Goal: Task Accomplishment & Management: Complete application form

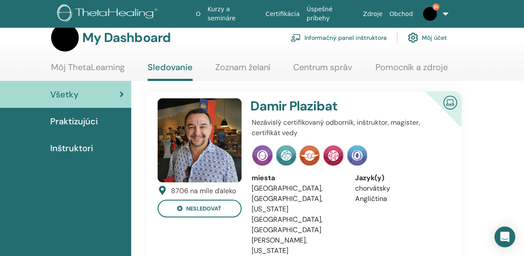
scroll to position [16, 0]
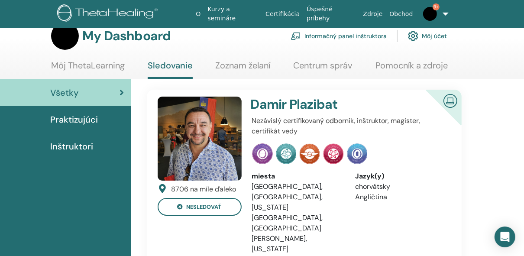
click at [341, 64] on link "Centrum správ" at bounding box center [322, 68] width 59 height 17
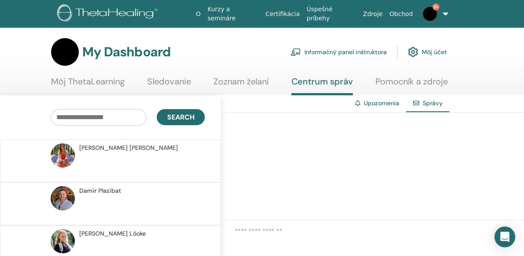
click at [236, 83] on link "Zoznam želaní" at bounding box center [241, 84] width 55 height 17
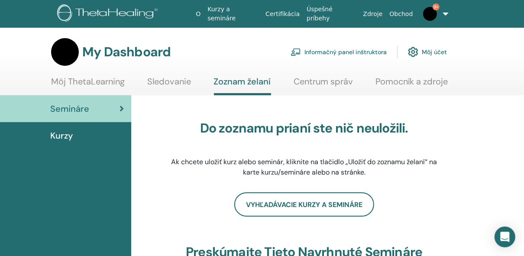
click at [104, 86] on link "Môj ThetaLearning" at bounding box center [88, 84] width 74 height 17
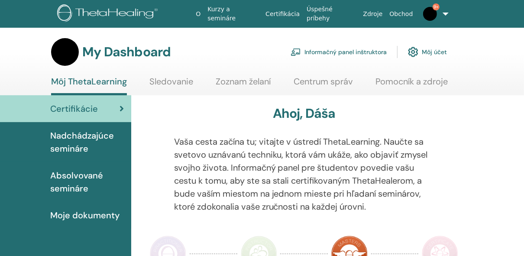
click at [83, 136] on span "Nadchádzajúce semináre" at bounding box center [87, 142] width 74 height 26
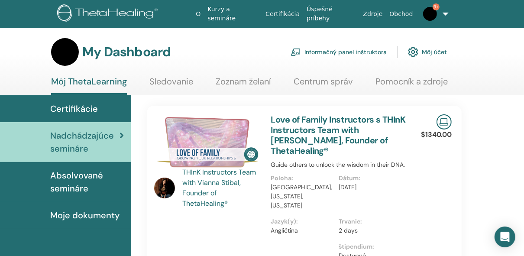
click at [174, 190] on img at bounding box center [164, 188] width 21 height 21
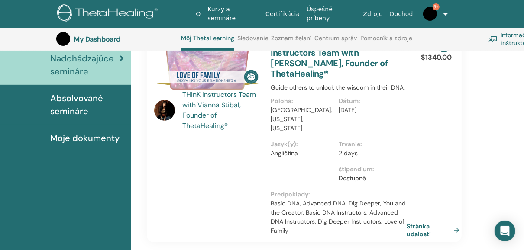
click at [146, 149] on div "THInK Instructors Team with Vianna Stibal, Founder of ThetaHealing® Love of Fam…" at bounding box center [304, 136] width 328 height 214
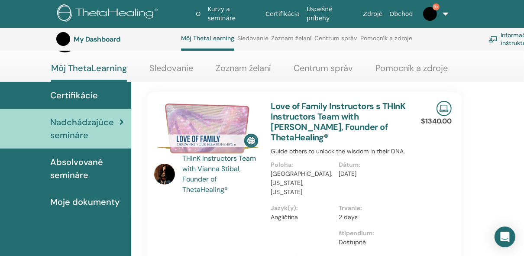
scroll to position [35, 0]
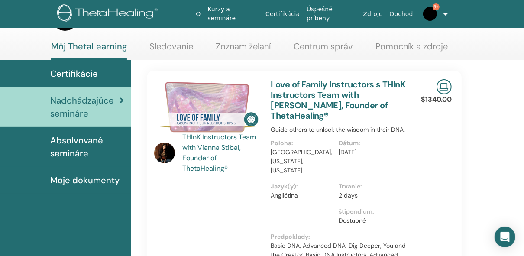
click at [59, 146] on span "Absolvované semináre" at bounding box center [87, 147] width 74 height 26
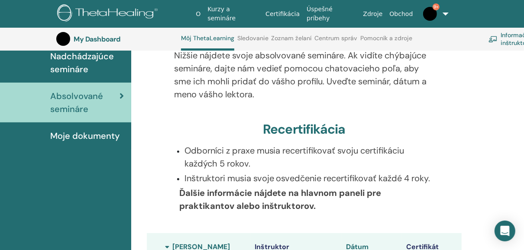
scroll to position [100, 0]
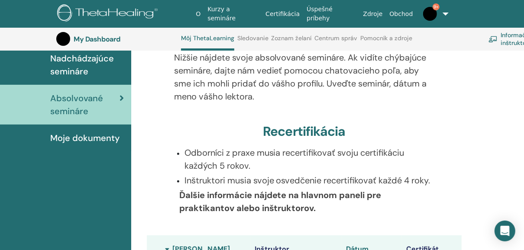
click at [91, 136] on span "Moje dokumenty" at bounding box center [84, 138] width 69 height 13
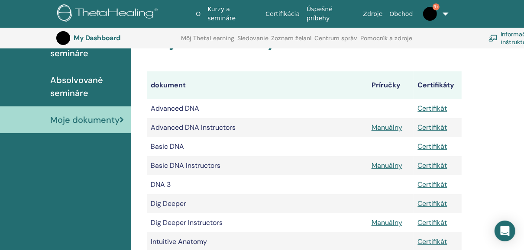
scroll to position [115, 0]
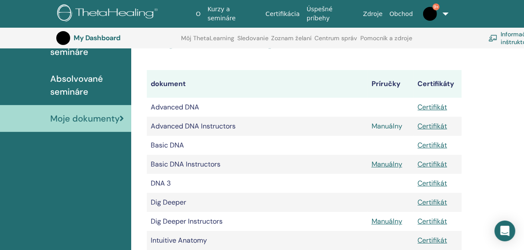
click at [381, 126] on link "Manuálny" at bounding box center [387, 126] width 31 height 9
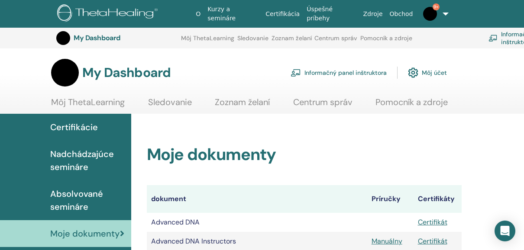
scroll to position [115, 0]
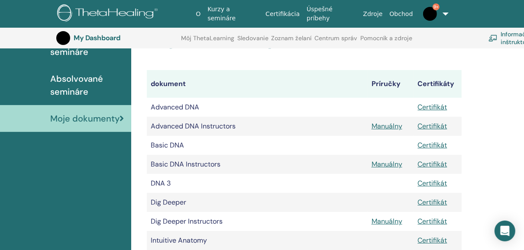
click at [358, 130] on td "Advanced DNA Instructors" at bounding box center [257, 126] width 220 height 19
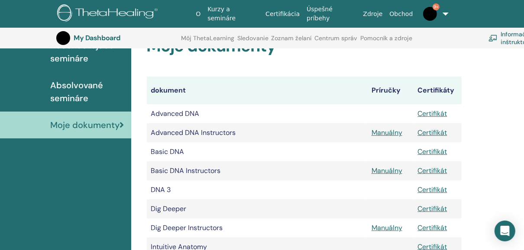
scroll to position [102, 0]
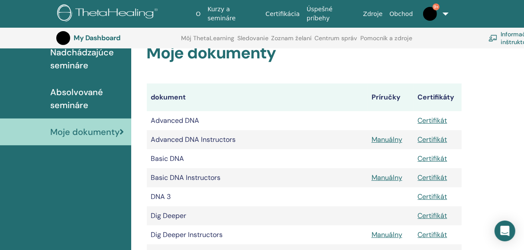
click at [232, 15] on link "Kurzy a semináre" at bounding box center [233, 13] width 58 height 25
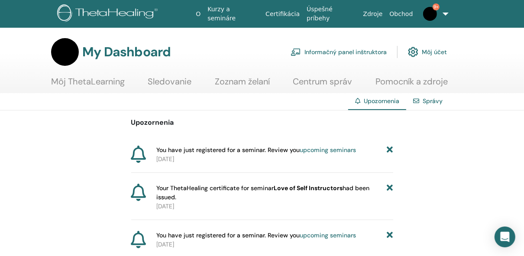
click at [430, 19] on img at bounding box center [430, 14] width 14 height 14
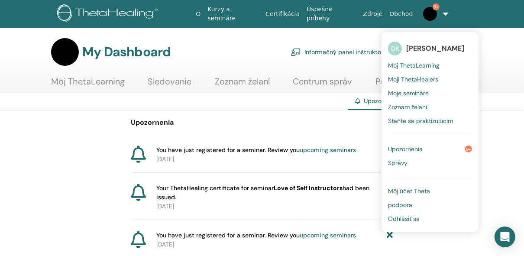
click at [420, 189] on span "Môj účet Theta" at bounding box center [409, 191] width 42 height 8
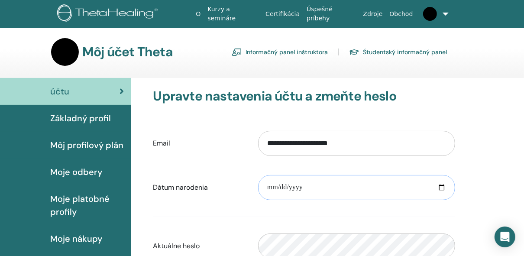
click at [384, 197] on input "**********" at bounding box center [356, 187] width 197 height 25
click at [98, 119] on span "Základný profil" at bounding box center [80, 118] width 61 height 13
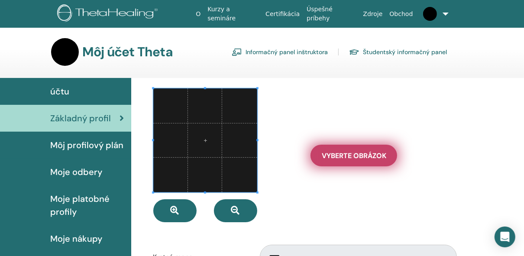
click at [324, 153] on span "Vyberte Obrázok" at bounding box center [354, 155] width 65 height 9
click at [348, 153] on input "Vyberte Obrázok" at bounding box center [353, 155] width 11 height 6
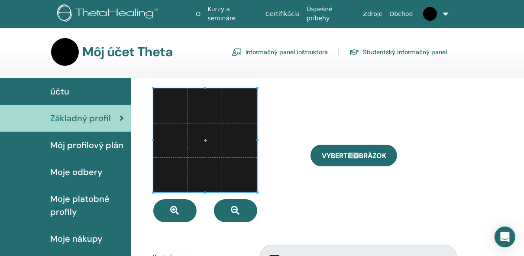
click at [81, 148] on span "Môj profilový plán" at bounding box center [86, 145] width 73 height 13
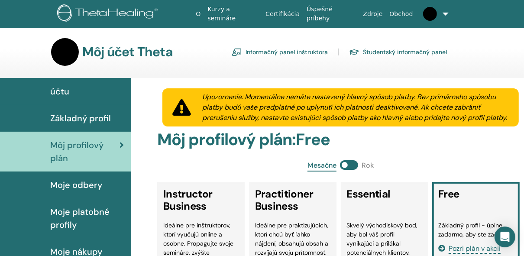
click at [416, 143] on h2 "Môj profilový plán : Free" at bounding box center [340, 140] width 367 height 20
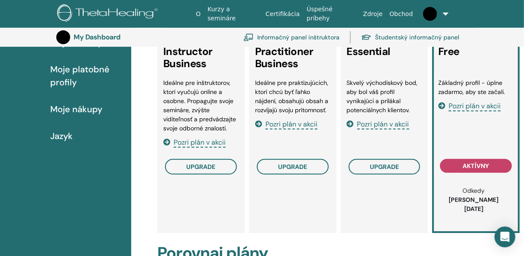
scroll to position [162, 0]
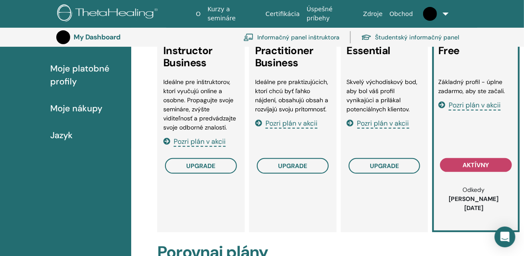
click at [404, 102] on li "Skvelý východiskový bod, aby bol váš profil vynikajúci a prilákal potenciálnych…" at bounding box center [384, 96] width 75 height 36
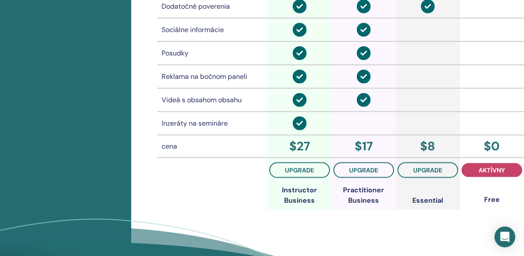
scroll to position [750, 0]
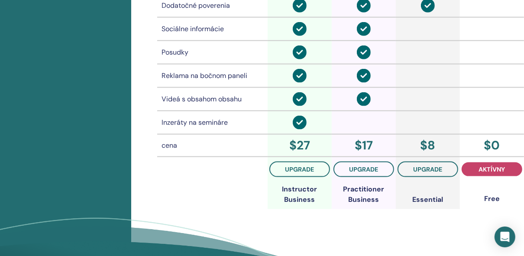
click at [446, 123] on td at bounding box center [428, 122] width 64 height 23
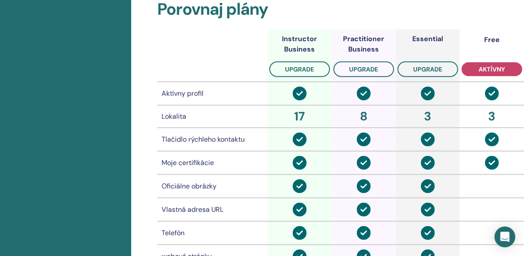
click at [462, 175] on td at bounding box center [492, 186] width 64 height 23
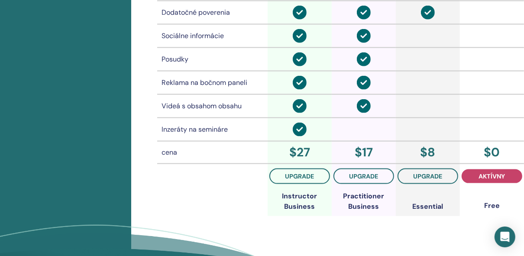
scroll to position [756, 0]
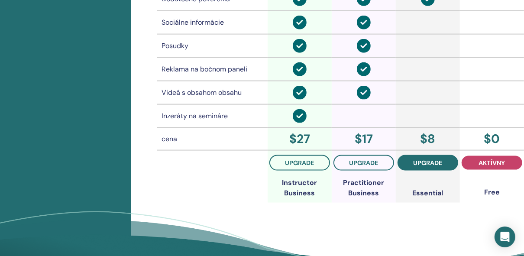
click at [437, 159] on span "upgrade" at bounding box center [428, 162] width 29 height 7
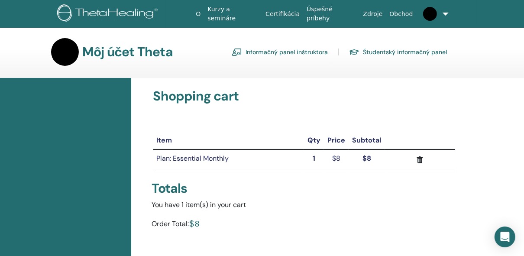
click at [416, 188] on div "Totals" at bounding box center [304, 189] width 305 height 16
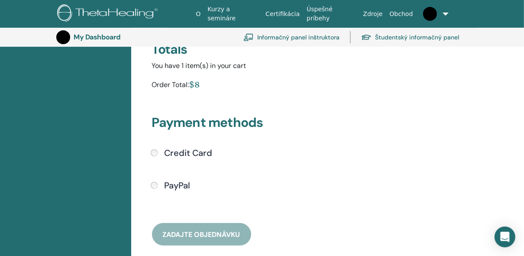
scroll to position [158, 0]
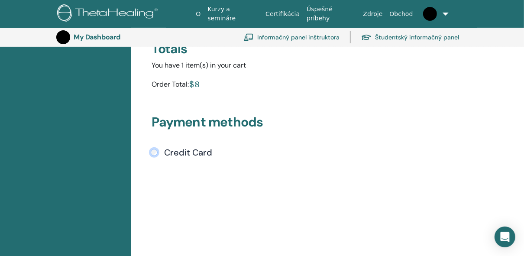
click at [369, 169] on div "Submit" at bounding box center [304, 223] width 307 height 131
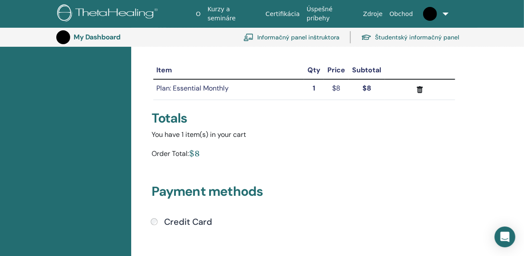
scroll to position [90, 0]
click at [273, 37] on link "Informačný panel inštruktora" at bounding box center [291, 37] width 96 height 19
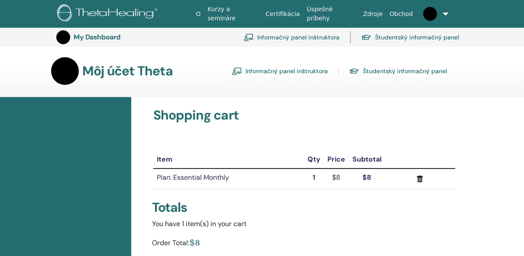
scroll to position [90, 0]
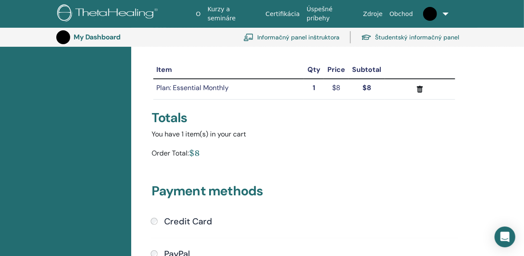
click at [64, 34] on img at bounding box center [63, 37] width 14 height 14
click at [435, 18] on img at bounding box center [430, 14] width 14 height 14
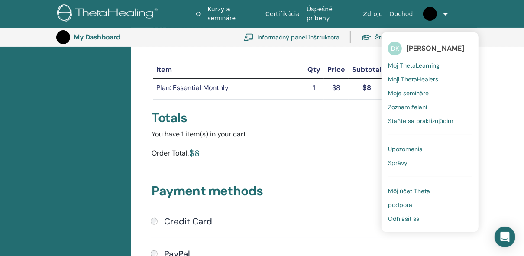
click at [294, 37] on link "Informačný panel inštruktora" at bounding box center [291, 37] width 96 height 19
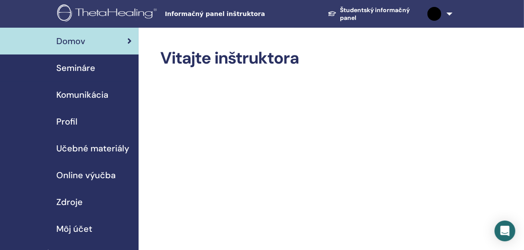
click at [89, 68] on span "Semináre" at bounding box center [75, 67] width 39 height 13
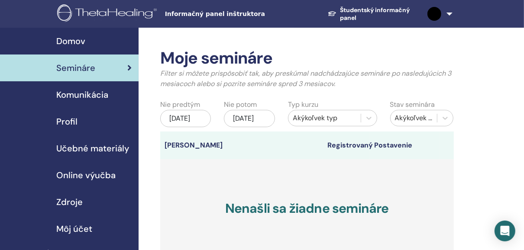
click at [427, 183] on h3 "Nenašli sa žiadne semináre" at bounding box center [307, 208] width 294 height 99
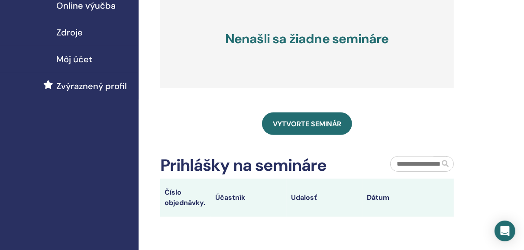
scroll to position [171, 0]
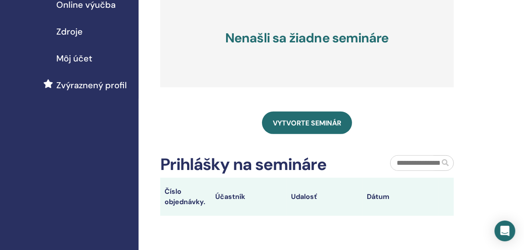
click at [322, 128] on span "Vytvorte seminár" at bounding box center [307, 123] width 68 height 9
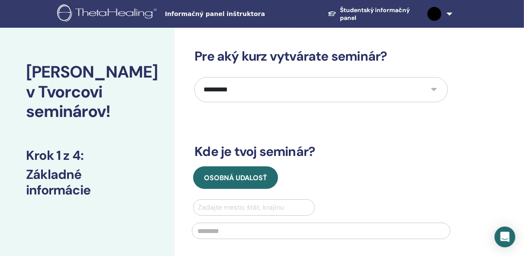
click at [425, 155] on h3 "Kde je tvoj seminár?" at bounding box center [320, 152] width 253 height 16
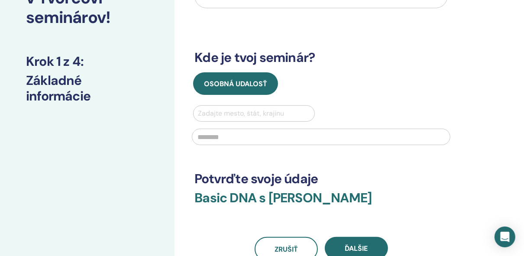
scroll to position [96, 0]
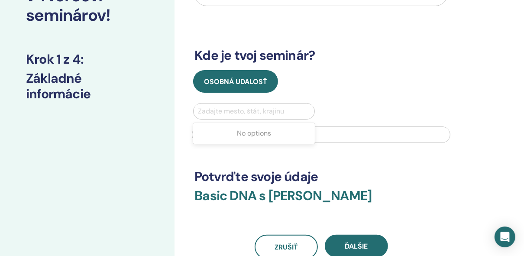
click at [241, 110] on div at bounding box center [254, 111] width 112 height 12
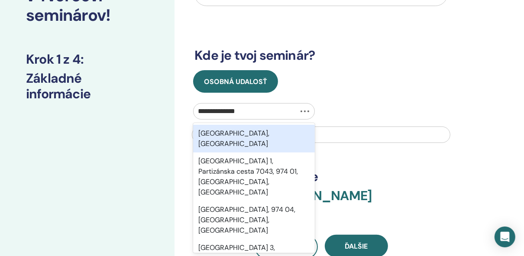
type input "**********"
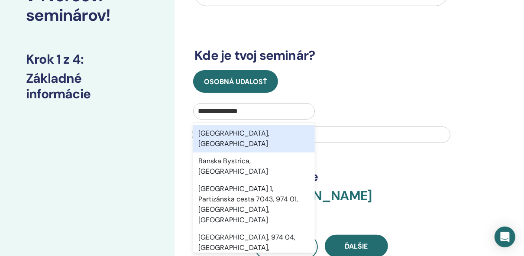
click at [253, 135] on div "Banská Bystrica, SVK" at bounding box center [253, 139] width 121 height 28
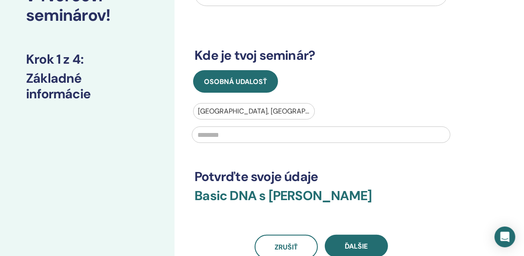
click at [253, 135] on input "text" at bounding box center [321, 134] width 259 height 16
click at [271, 113] on div at bounding box center [254, 111] width 112 height 12
click at [263, 108] on div at bounding box center [254, 111] width 112 height 12
click at [250, 110] on div at bounding box center [254, 111] width 112 height 12
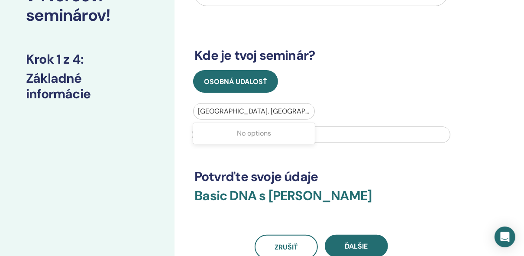
click at [250, 110] on div at bounding box center [254, 111] width 112 height 12
drag, startPoint x: 201, startPoint y: 110, endPoint x: 290, endPoint y: 116, distance: 89.4
click at [290, 116] on div at bounding box center [254, 111] width 112 height 12
click at [270, 116] on div "Banská Bystrica, SVK" at bounding box center [254, 111] width 120 height 16
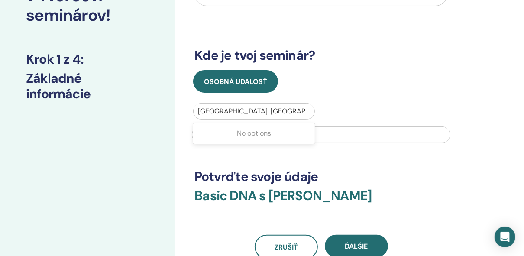
click at [270, 116] on div "Banská Bystrica, SVK" at bounding box center [254, 111] width 120 height 16
click at [267, 110] on div at bounding box center [254, 111] width 112 height 12
drag, startPoint x: 200, startPoint y: 109, endPoint x: 284, endPoint y: 110, distance: 84.4
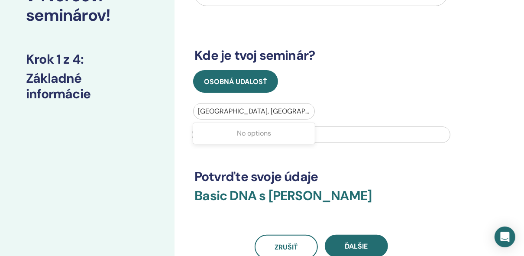
click at [284, 110] on div at bounding box center [254, 111] width 112 height 12
drag, startPoint x: 284, startPoint y: 110, endPoint x: 218, endPoint y: 134, distance: 70.3
click at [218, 134] on div "Select is focused ,type to refine list, press Down to open the menu, Banská Bys…" at bounding box center [321, 125] width 269 height 45
click at [217, 135] on input "*****" at bounding box center [321, 134] width 259 height 16
type input "********"
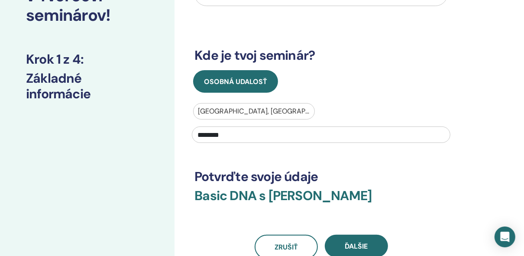
click at [429, 170] on h3 "Potvrďte svoje údaje" at bounding box center [320, 177] width 253 height 16
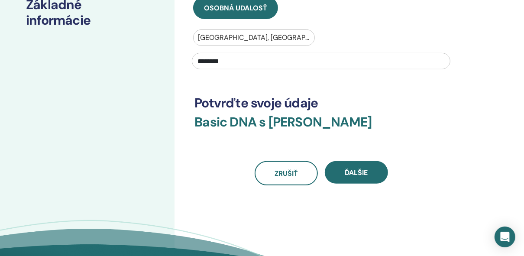
scroll to position [171, 0]
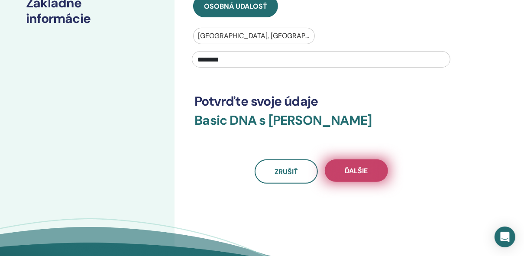
click at [354, 168] on span "Ďalšie" at bounding box center [356, 170] width 23 height 9
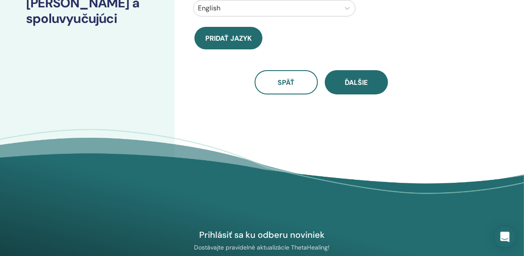
click at [476, 80] on div "Budete mať spoluinštruktora? nie Akým jazykom sa bude hovoriť? English Pridať j…" at bounding box center [349, 46] width 349 height 340
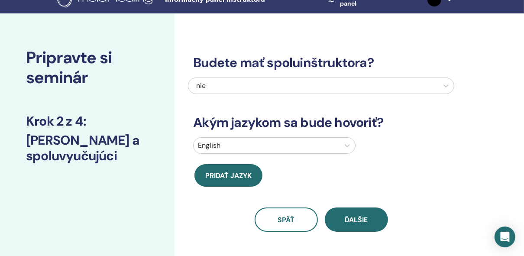
scroll to position [14, 0]
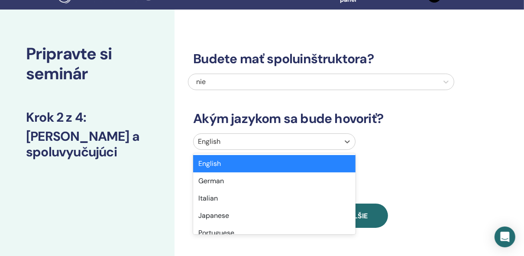
click at [311, 143] on div "English" at bounding box center [267, 142] width 146 height 16
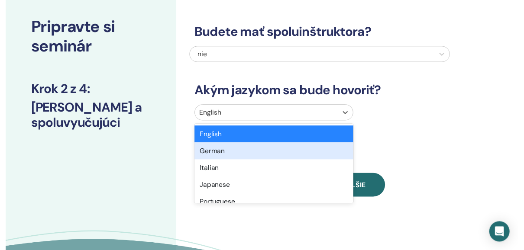
scroll to position [49, 0]
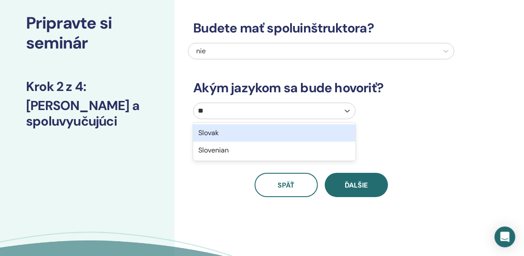
type input "***"
click at [284, 132] on div "Slovak" at bounding box center [274, 132] width 162 height 17
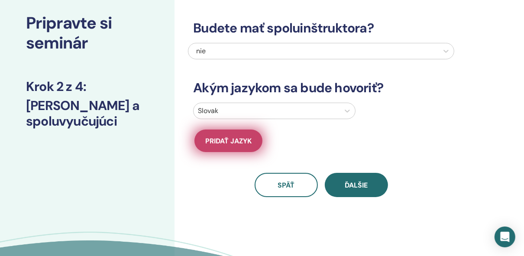
click at [248, 144] on span "Pridať jazyk" at bounding box center [228, 140] width 46 height 9
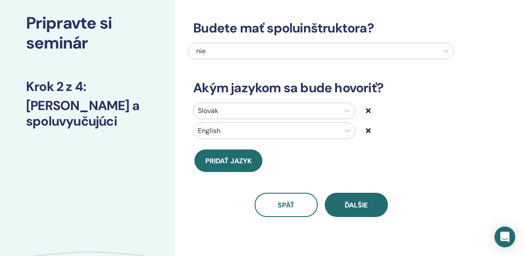
click at [367, 131] on icon at bounding box center [368, 130] width 5 height 7
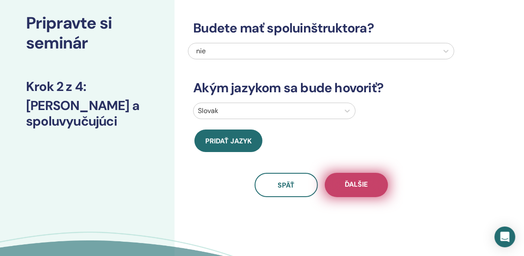
click at [357, 185] on span "Ďalšie" at bounding box center [356, 185] width 23 height 11
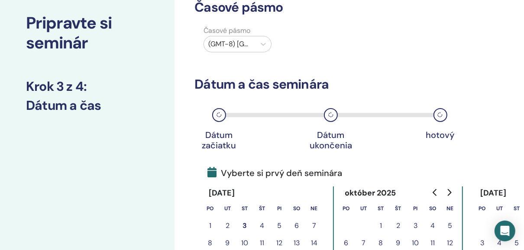
click at [430, 91] on h3 "Dátum a čas seminára" at bounding box center [320, 85] width 253 height 16
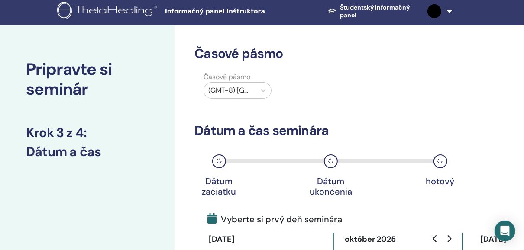
scroll to position [2, 0]
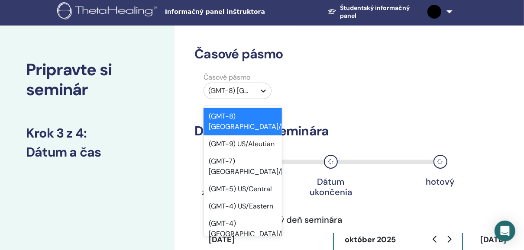
click at [264, 89] on icon at bounding box center [263, 91] width 9 height 9
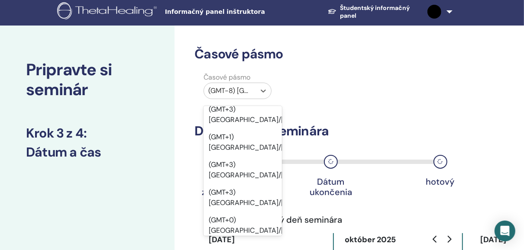
scroll to position [636, 0]
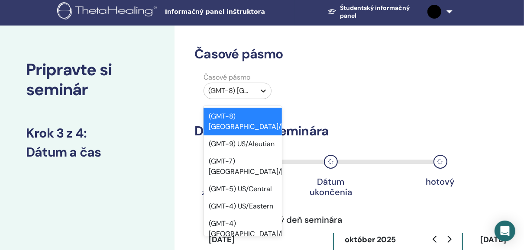
click at [265, 92] on icon at bounding box center [263, 91] width 9 height 9
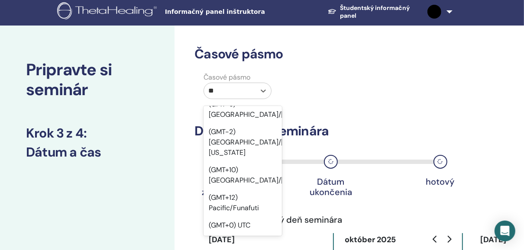
scroll to position [77, 0]
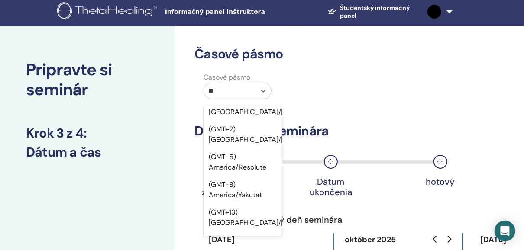
type input "***"
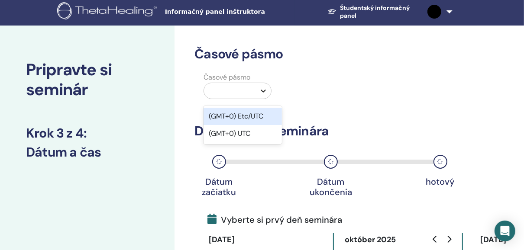
click at [264, 89] on icon at bounding box center [263, 91] width 9 height 9
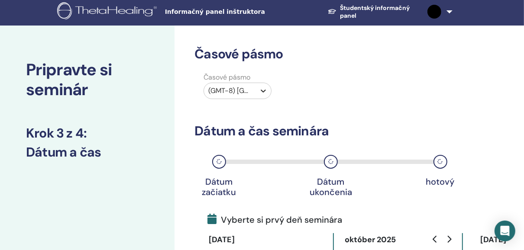
click at [263, 90] on icon at bounding box center [263, 91] width 9 height 9
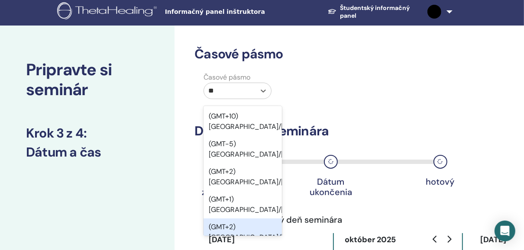
type input "*"
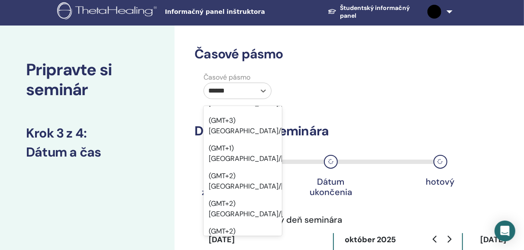
scroll to position [96, 0]
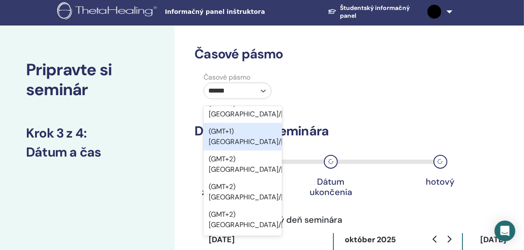
type input "******"
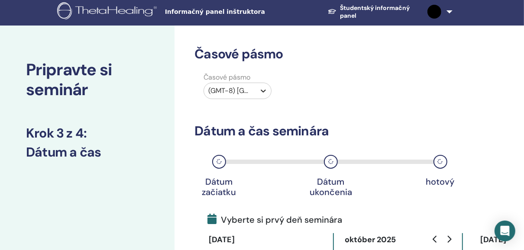
click at [263, 90] on icon at bounding box center [263, 91] width 9 height 9
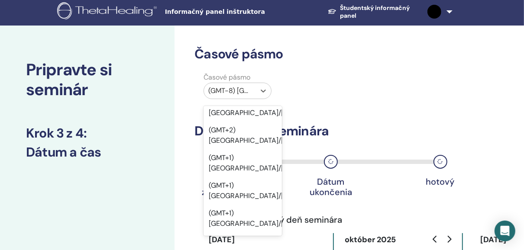
scroll to position [1940, 0]
click at [251, 90] on div at bounding box center [229, 91] width 43 height 12
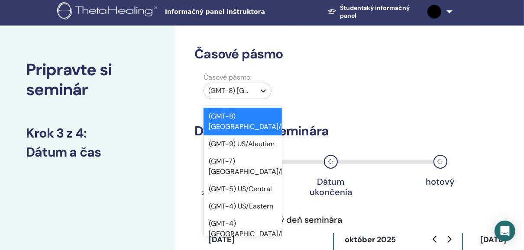
click at [263, 91] on icon at bounding box center [263, 91] width 9 height 9
type input "*"
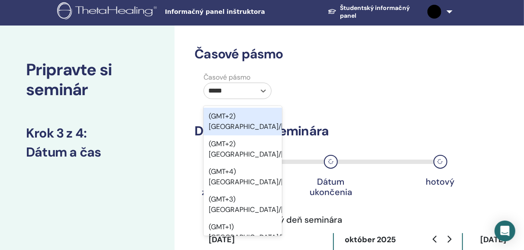
type input "******"
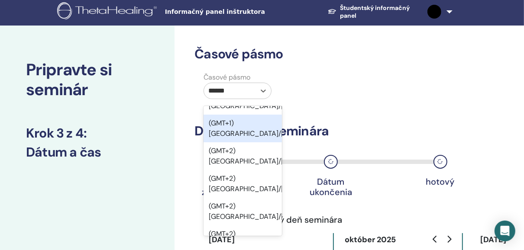
scroll to position [139, 0]
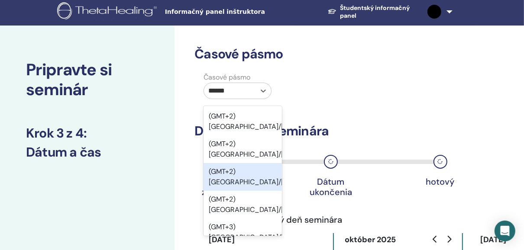
click at [254, 175] on div "(GMT+2) Europe/Bratislava" at bounding box center [243, 177] width 78 height 28
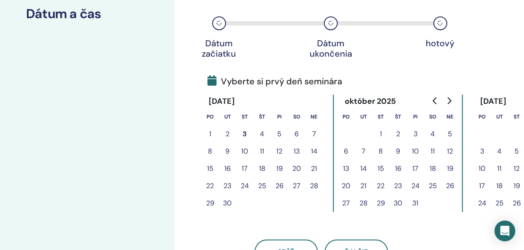
scroll to position [175, 0]
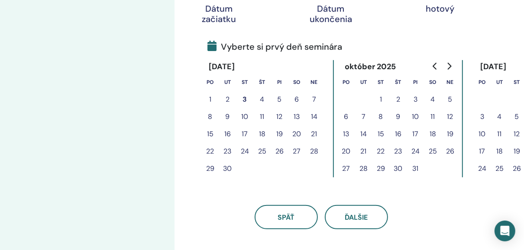
click at [281, 151] on button "26" at bounding box center [279, 151] width 17 height 17
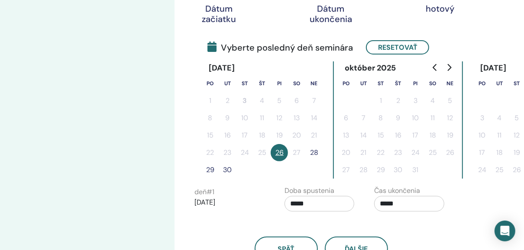
click at [316, 152] on button "28" at bounding box center [313, 152] width 17 height 17
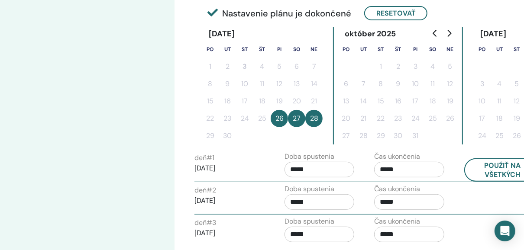
scroll to position [245, 0]
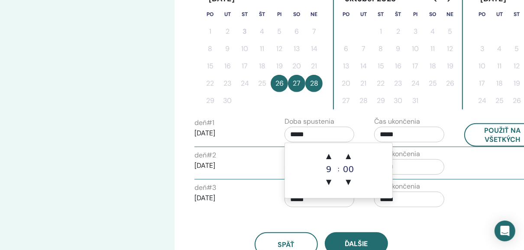
drag, startPoint x: 315, startPoint y: 134, endPoint x: 281, endPoint y: 133, distance: 34.7
click at [281, 133] on div "Doba spustenia *****" at bounding box center [323, 131] width 90 height 30
click at [329, 155] on span "▲" at bounding box center [328, 156] width 17 height 17
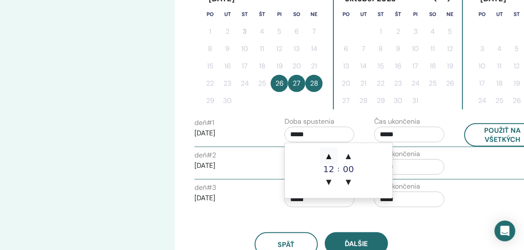
click at [329, 155] on span "▲" at bounding box center [328, 156] width 17 height 17
type input "*****"
click at [402, 132] on input "*****" at bounding box center [409, 135] width 70 height 16
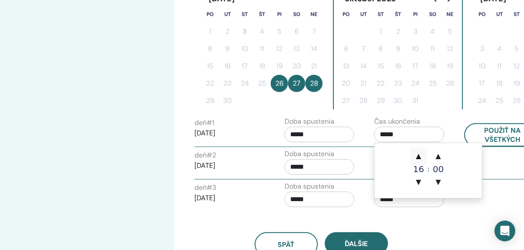
click at [420, 159] on span "▲" at bounding box center [418, 156] width 17 height 17
click at [441, 157] on span "▲" at bounding box center [438, 156] width 17 height 17
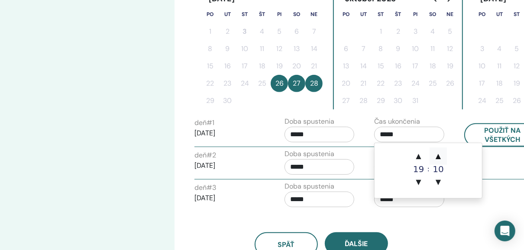
click at [441, 157] on span "▲" at bounding box center [438, 156] width 17 height 17
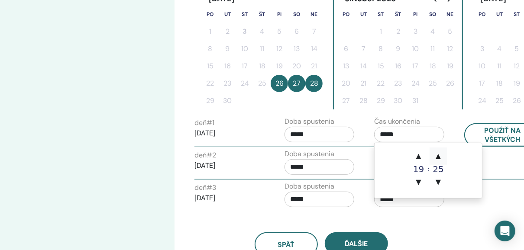
type input "*****"
click at [495, 162] on div "deň # 2 2025/09/27 Doba spustenia ***** Čas ukončenia *****" at bounding box center [367, 164] width 359 height 30
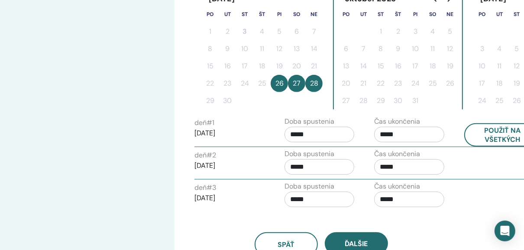
click at [315, 166] on input "*****" at bounding box center [320, 167] width 70 height 16
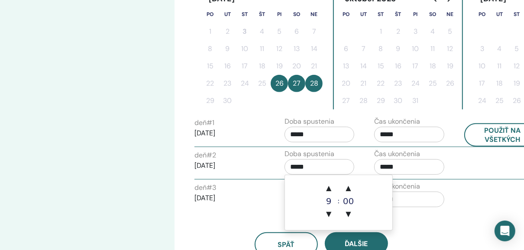
click at [402, 167] on input "*****" at bounding box center [409, 167] width 70 height 16
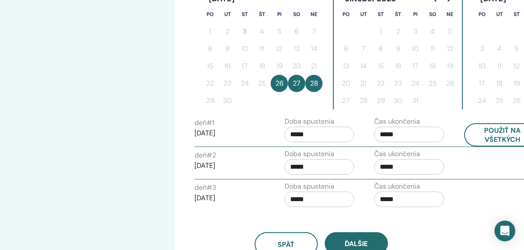
drag, startPoint x: 402, startPoint y: 167, endPoint x: 373, endPoint y: 166, distance: 28.6
click at [373, 166] on div "Čas ukončenia *****" at bounding box center [413, 164] width 90 height 30
click at [477, 162] on div "deň # 2 2025/09/27 Doba spustenia ***** Čas ukončenia *****" at bounding box center [367, 164] width 359 height 30
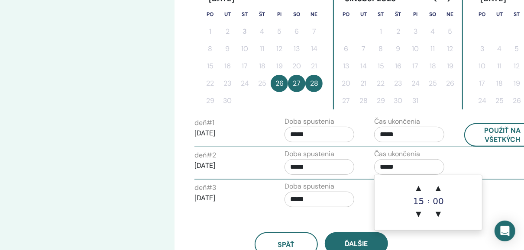
drag, startPoint x: 382, startPoint y: 165, endPoint x: 387, endPoint y: 166, distance: 5.3
click at [387, 166] on input "*****" at bounding box center [409, 167] width 70 height 16
click at [419, 187] on span "▲" at bounding box center [418, 188] width 17 height 17
type input "*****"
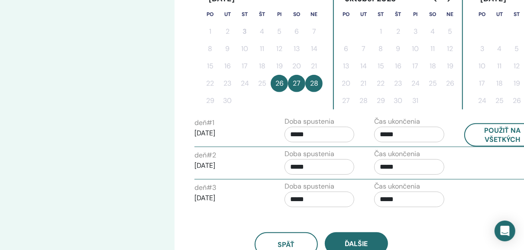
click at [459, 163] on div "deň # 2 2025/09/27 Doba spustenia ***** Čas ukončenia *****" at bounding box center [367, 164] width 359 height 30
click at [491, 185] on div "deň # 3 2025/09/28 Doba spustenia ***** Čas ukončenia *****" at bounding box center [367, 196] width 359 height 30
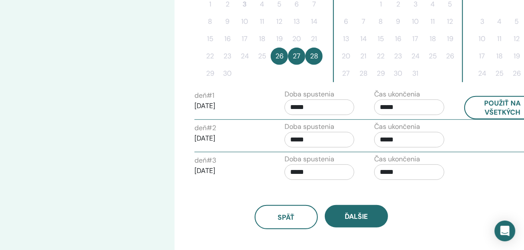
scroll to position [210, 0]
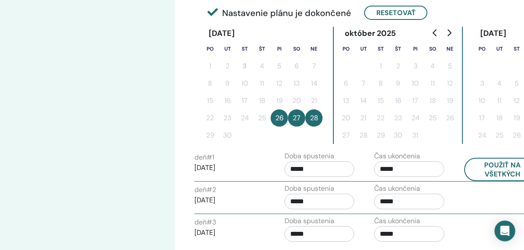
click at [433, 201] on input "*****" at bounding box center [409, 202] width 70 height 16
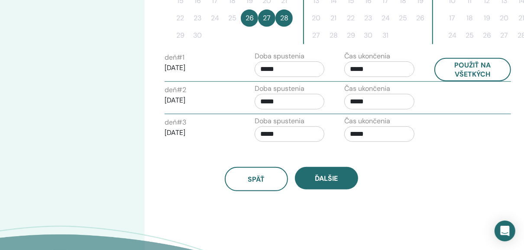
scroll to position [314, 30]
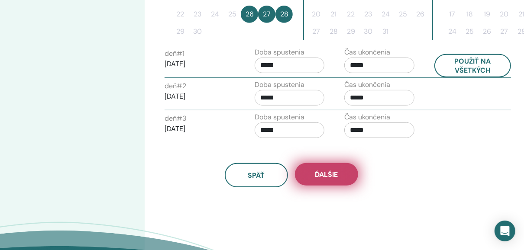
click at [332, 171] on span "Ďalšie" at bounding box center [326, 174] width 23 height 9
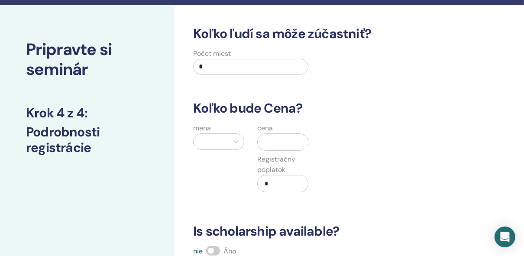
scroll to position [35, 0]
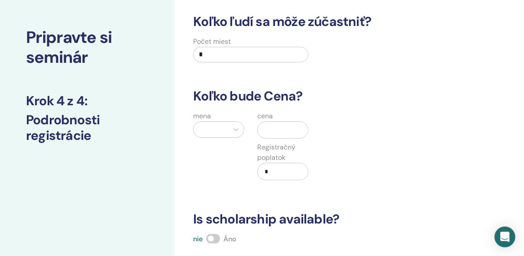
click at [264, 54] on input "*" at bounding box center [250, 55] width 115 height 16
type input "**"
click at [396, 94] on h3 "Koľko bude Cena?" at bounding box center [321, 96] width 266 height 16
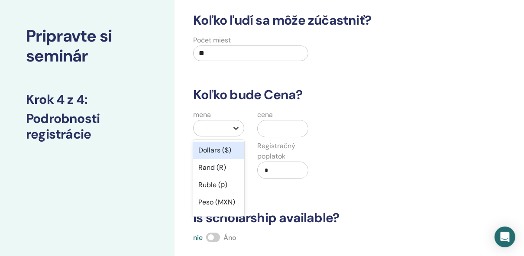
click at [237, 129] on icon at bounding box center [236, 128] width 9 height 9
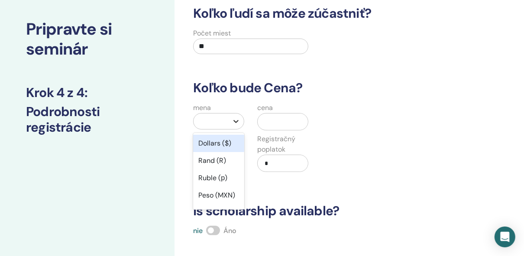
scroll to position [53, 0]
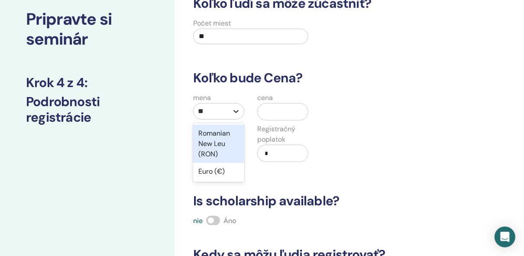
type input "***"
click at [229, 134] on div "Euro (€)" at bounding box center [218, 133] width 51 height 17
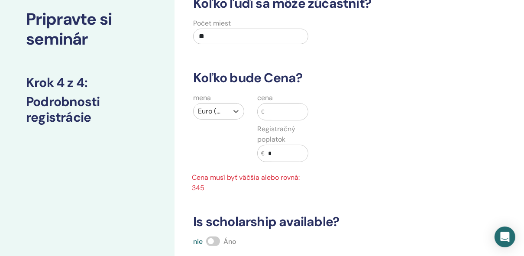
click at [276, 152] on input "*" at bounding box center [286, 153] width 43 height 16
click at [282, 113] on input "text" at bounding box center [286, 111] width 43 height 16
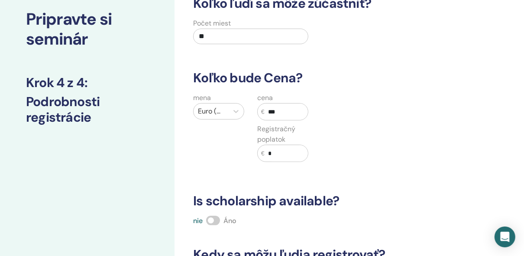
type input "***"
click at [342, 124] on div "mena Euro (€) cena € *** Registračný poplatok € *" at bounding box center [314, 133] width 266 height 80
click at [285, 153] on input "*" at bounding box center [286, 153] width 43 height 16
type input "**"
click at [358, 136] on div "mena Euro (€) cena € *** Registračný poplatok € **" at bounding box center [314, 133] width 266 height 80
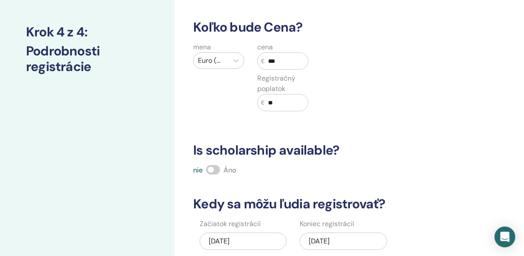
scroll to position [104, 0]
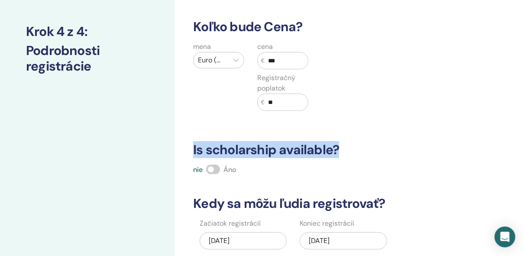
drag, startPoint x: 340, startPoint y: 149, endPoint x: 194, endPoint y: 148, distance: 145.9
click at [194, 148] on h3 "Is scholarship available?" at bounding box center [321, 150] width 266 height 16
copy h3 "Is scholarship available?"
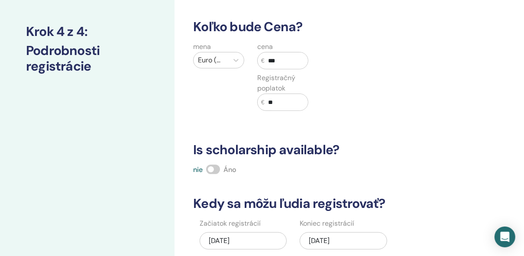
click at [393, 124] on div "Koľko ľudí sa môže zúčastniť? Počet miest ** Koľko bude Cena? mena Euro (€) cen…" at bounding box center [321, 123] width 266 height 356
click at [218, 168] on span at bounding box center [213, 170] width 14 height 10
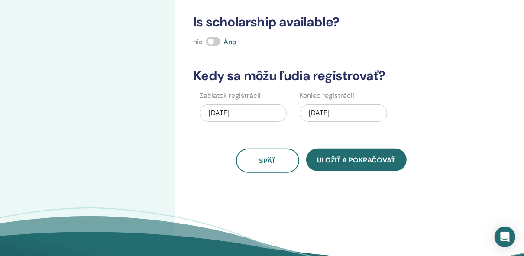
scroll to position [243, 0]
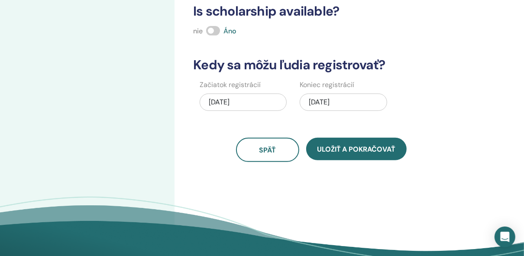
click at [249, 100] on div "09/03/2025" at bounding box center [243, 102] width 87 height 17
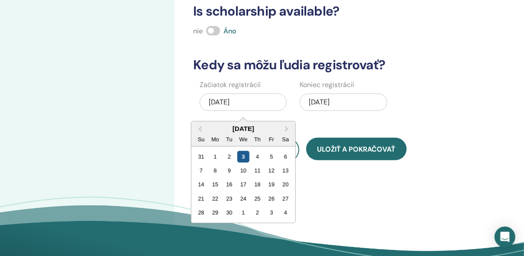
click at [244, 154] on div "3" at bounding box center [244, 157] width 12 height 12
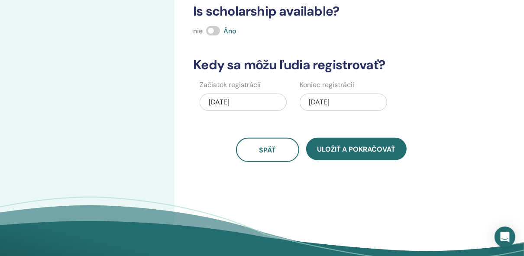
click at [350, 100] on div "09/28/2025" at bounding box center [343, 102] width 87 height 17
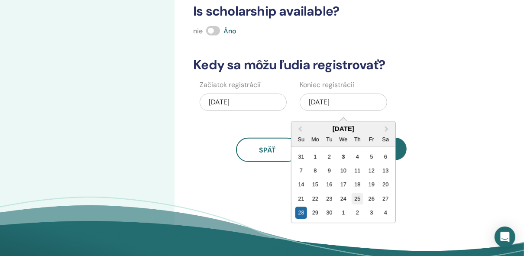
click at [361, 197] on div "25" at bounding box center [358, 199] width 12 height 12
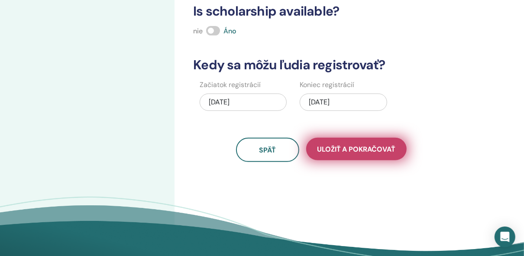
click at [356, 149] on span "Uložiť a pokračovať" at bounding box center [356, 149] width 79 height 9
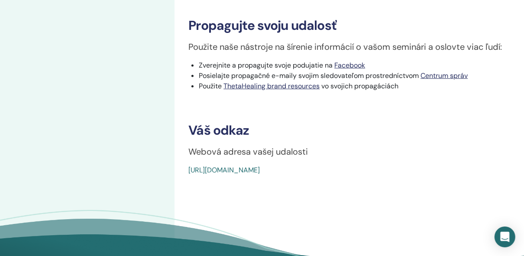
scroll to position [277, 0]
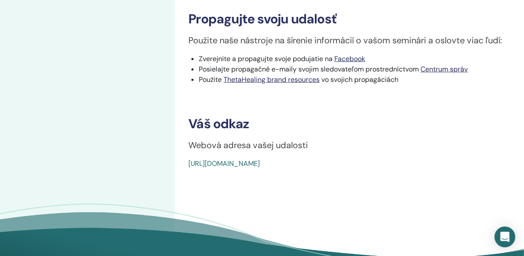
drag, startPoint x: 382, startPoint y: 165, endPoint x: 189, endPoint y: 159, distance: 192.4
click at [189, 159] on div "https://www.thetahealing.com/seminar-376521-details.html" at bounding box center [322, 163] width 268 height 10
copy link "https://www.thetahealing.com/seminar-376521-details.html"
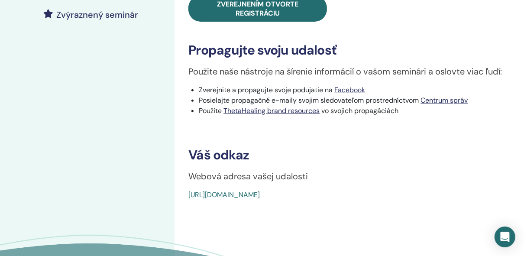
scroll to position [173, 0]
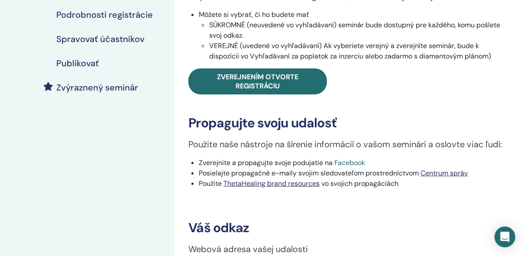
click at [344, 163] on link "Facebook" at bounding box center [349, 162] width 31 height 9
click at [448, 175] on link "Centrum správ" at bounding box center [443, 172] width 47 height 9
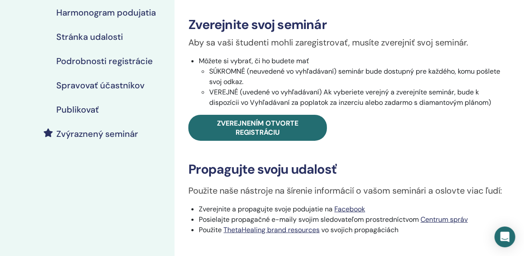
scroll to position [139, 0]
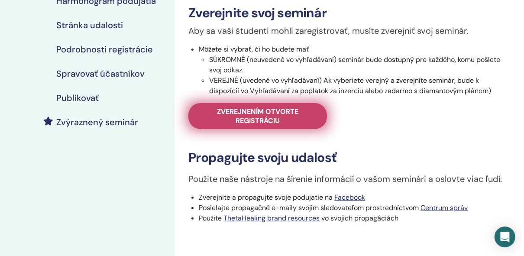
click at [257, 118] on span "Zverejnením otvorte registráciu" at bounding box center [257, 116] width 117 height 18
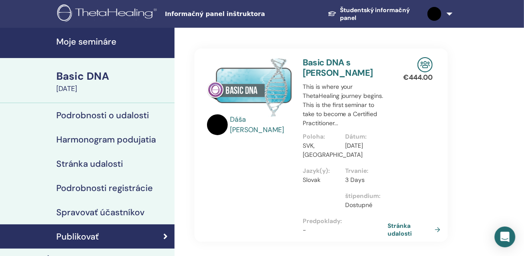
scroll to position [35, 0]
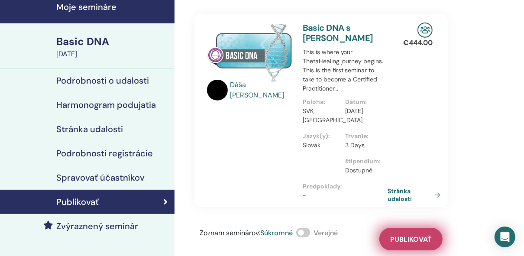
click at [408, 242] on span "Publikovať" at bounding box center [411, 239] width 42 height 9
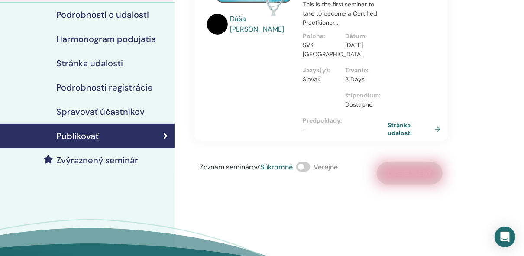
scroll to position [104, 0]
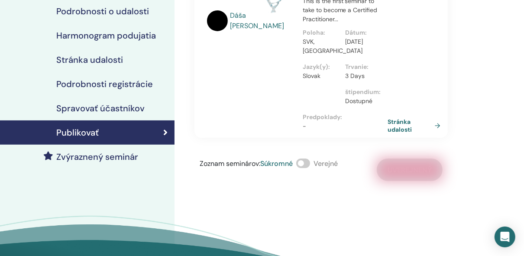
click at [310, 162] on span at bounding box center [303, 163] width 14 height 10
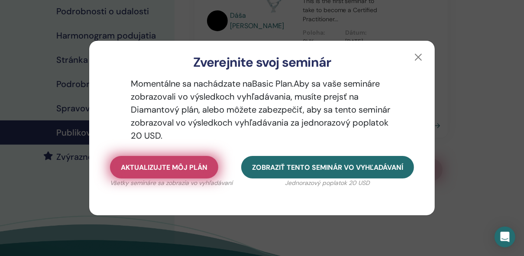
click at [180, 169] on span "Aktualizujte môj plán" at bounding box center [164, 167] width 87 height 9
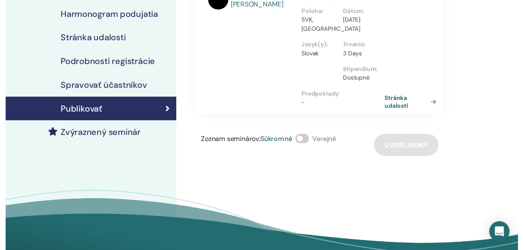
scroll to position [139, 0]
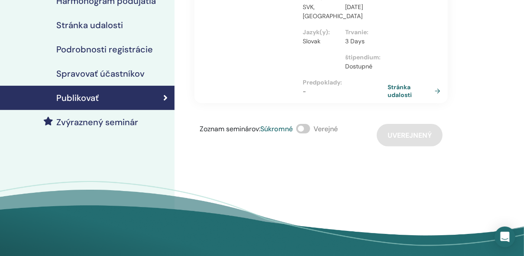
click at [166, 96] on icon at bounding box center [165, 98] width 4 height 9
click at [125, 121] on h4 "Zvýraznený seminár" at bounding box center [97, 122] width 82 height 10
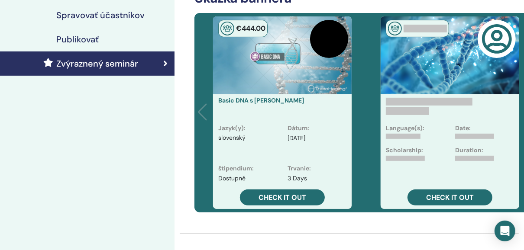
scroll to position [208, 0]
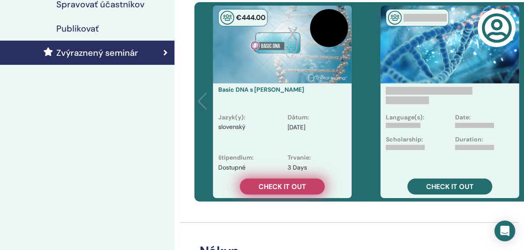
click at [265, 187] on span "Check it out" at bounding box center [283, 186] width 48 height 9
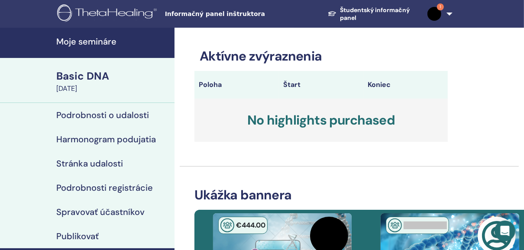
click at [434, 16] on img at bounding box center [434, 14] width 14 height 14
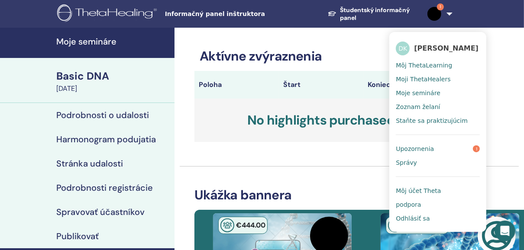
click at [424, 47] on span "[PERSON_NAME]" at bounding box center [446, 48] width 65 height 9
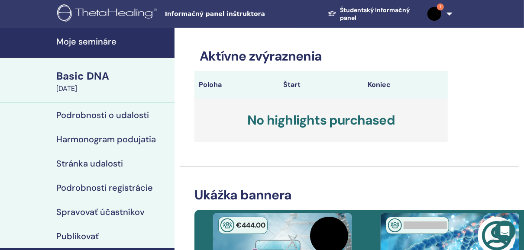
click at [435, 12] on img at bounding box center [434, 14] width 14 height 14
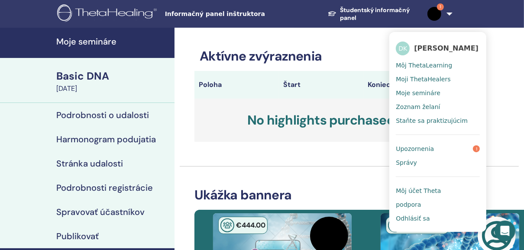
click at [422, 191] on span "Môj účet Theta" at bounding box center [418, 191] width 45 height 8
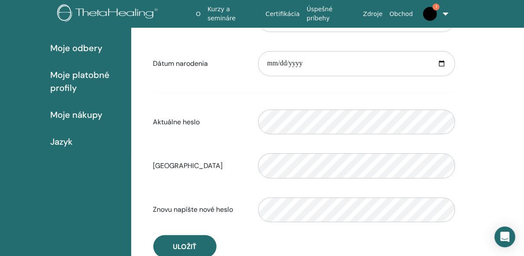
scroll to position [35, 0]
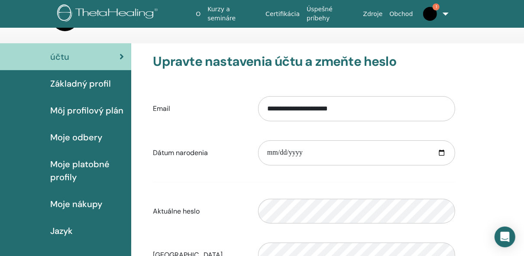
click at [90, 110] on span "Môj profilový plán" at bounding box center [86, 110] width 73 height 13
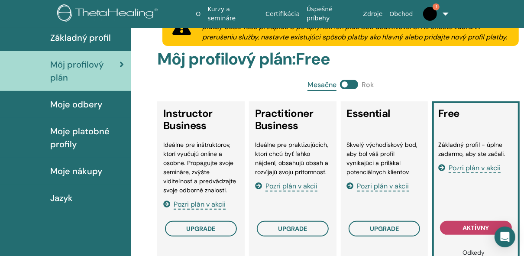
scroll to position [88, 0]
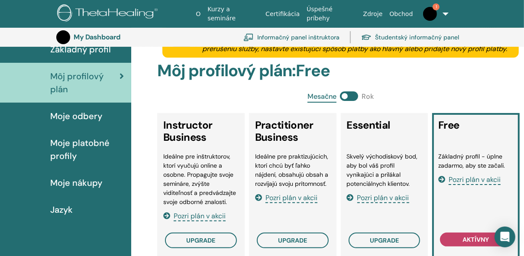
click at [53, 115] on span "Moje odbery" at bounding box center [76, 116] width 52 height 13
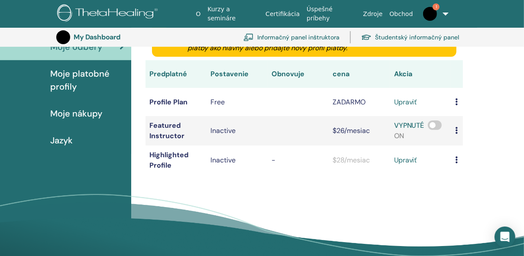
scroll to position [157, 0]
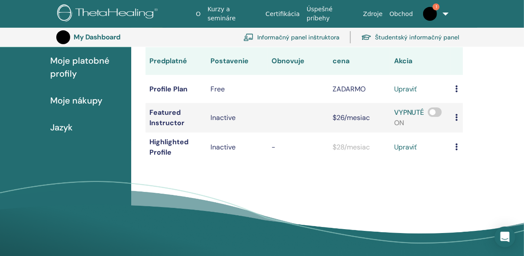
click at [398, 148] on link "upraviť" at bounding box center [405, 147] width 23 height 10
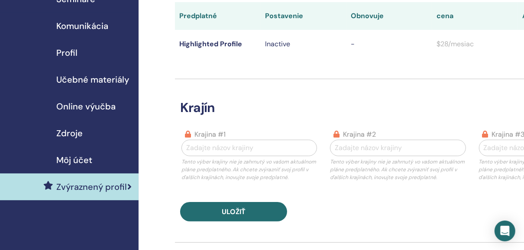
scroll to position [69, 0]
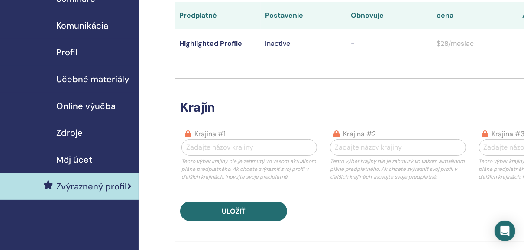
click at [70, 50] on span "Profil" at bounding box center [66, 52] width 21 height 13
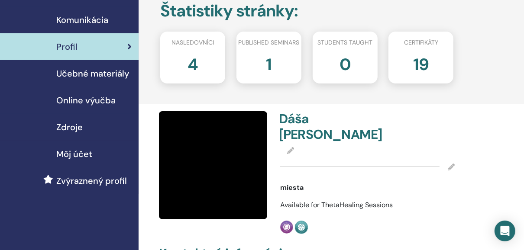
scroll to position [104, 0]
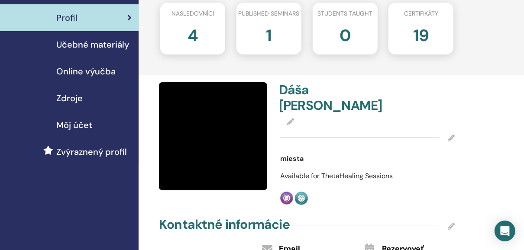
click at [290, 120] on icon at bounding box center [290, 121] width 7 height 7
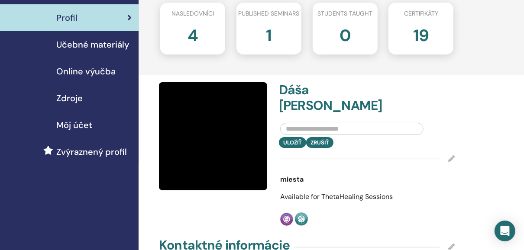
click at [305, 126] on input "text" at bounding box center [351, 129] width 143 height 12
click at [323, 143] on div "Uložiť Zrušiť" at bounding box center [368, 142] width 188 height 11
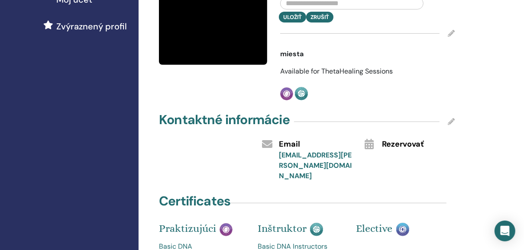
scroll to position [243, 0]
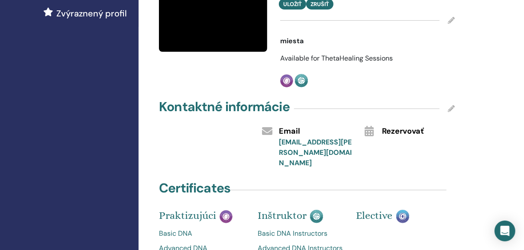
click at [452, 109] on icon at bounding box center [451, 108] width 7 height 7
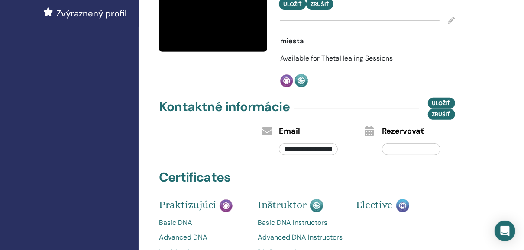
click at [295, 145] on input "**********" at bounding box center [308, 149] width 58 height 12
drag, startPoint x: 284, startPoint y: 148, endPoint x: 358, endPoint y: 151, distance: 73.7
click at [358, 151] on div "**********" at bounding box center [315, 147] width 86 height 20
type input "*"
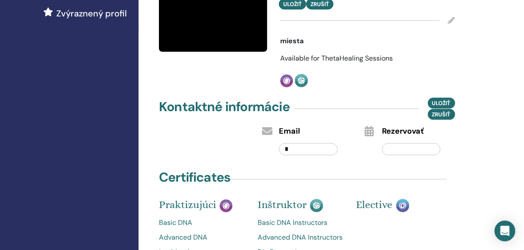
scroll to position [0, 0]
type input "**********"
click at [397, 148] on input "text" at bounding box center [411, 149] width 58 height 12
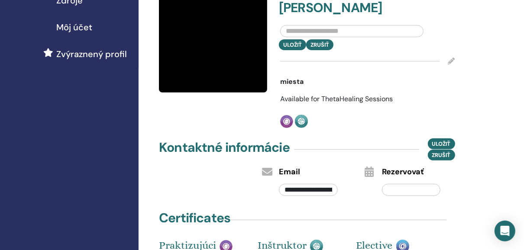
scroll to position [173, 0]
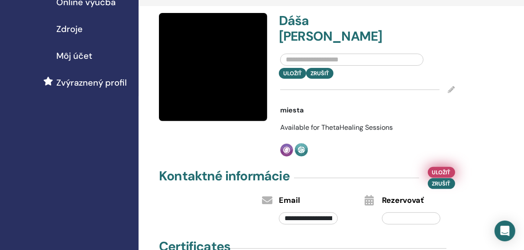
click at [450, 172] on span "Uložiť" at bounding box center [441, 172] width 19 height 9
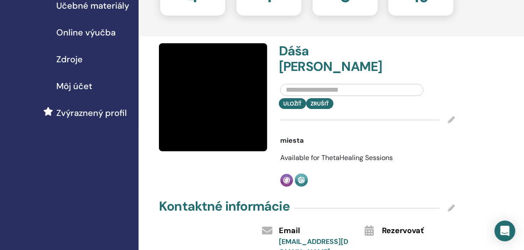
scroll to position [139, 0]
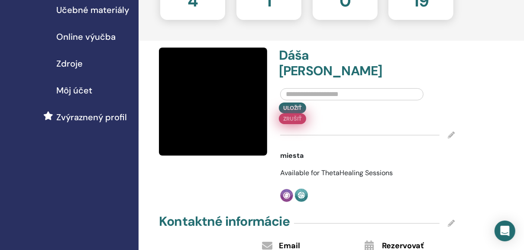
click at [328, 108] on div "Uložiť Zrušiť" at bounding box center [368, 114] width 188 height 22
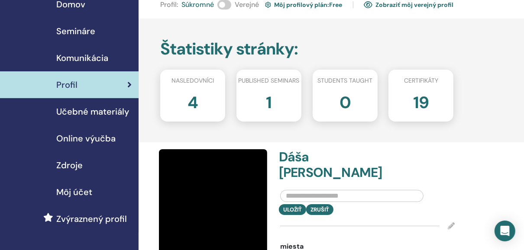
scroll to position [104, 0]
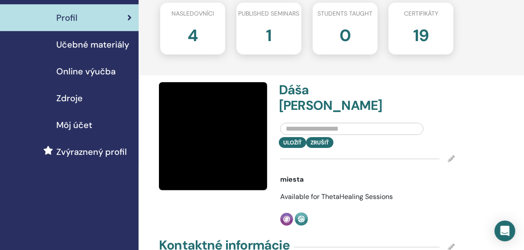
click at [223, 123] on img at bounding box center [213, 136] width 108 height 108
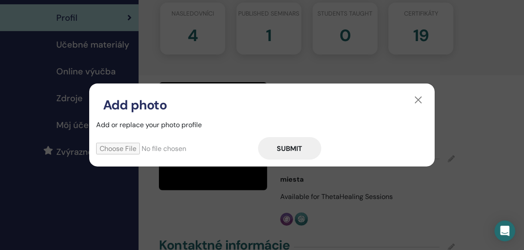
click at [137, 150] on input "file" at bounding box center [177, 149] width 162 height 12
click at [420, 100] on button "button" at bounding box center [418, 100] width 14 height 14
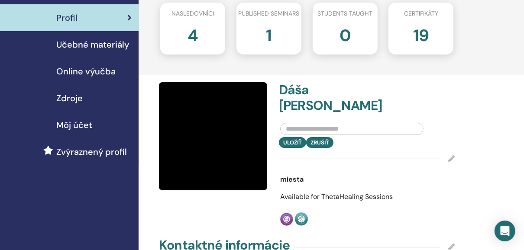
scroll to position [139, 0]
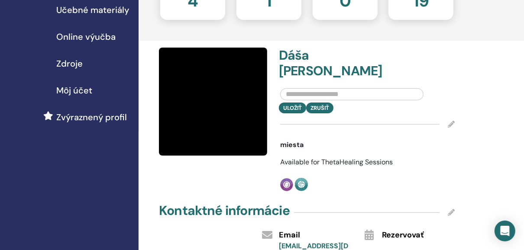
click at [370, 92] on input "text" at bounding box center [351, 94] width 143 height 12
click at [385, 161] on span "Available for ThetaHealing Sessions" at bounding box center [336, 162] width 113 height 9
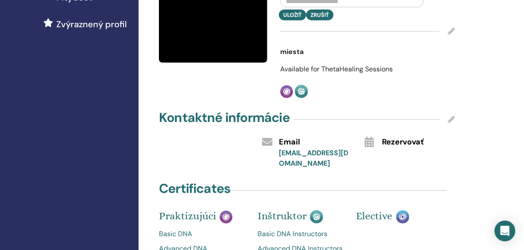
scroll to position [243, 0]
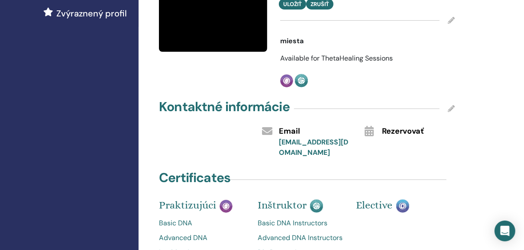
click at [451, 108] on icon at bounding box center [451, 108] width 7 height 7
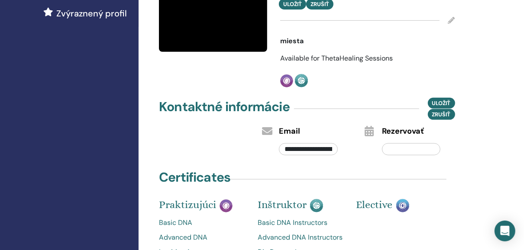
click at [395, 148] on input "text" at bounding box center [411, 149] width 58 height 12
type input "**********"
click at [440, 105] on span "Uložiť" at bounding box center [441, 103] width 19 height 9
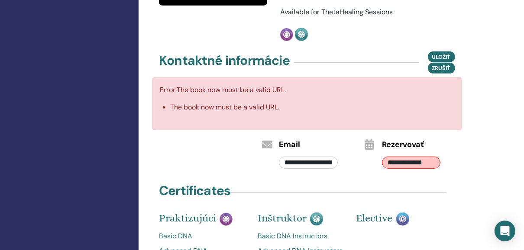
scroll to position [312, 0]
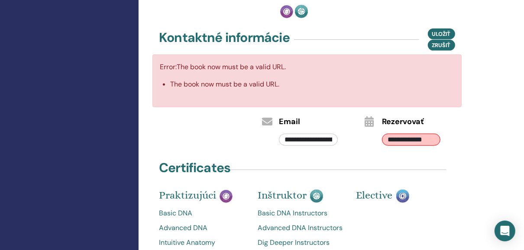
click at [417, 139] on input "**********" at bounding box center [411, 140] width 58 height 12
drag, startPoint x: 437, startPoint y: 139, endPoint x: 327, endPoint y: 141, distance: 110.0
click at [330, 140] on div "**********" at bounding box center [306, 131] width 309 height 34
click at [442, 34] on span "Uložiť" at bounding box center [441, 33] width 19 height 9
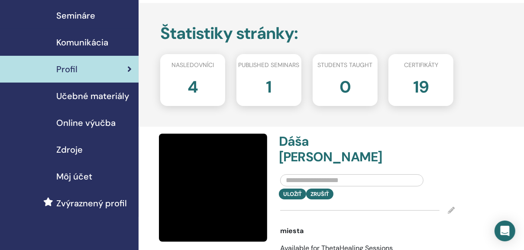
scroll to position [69, 0]
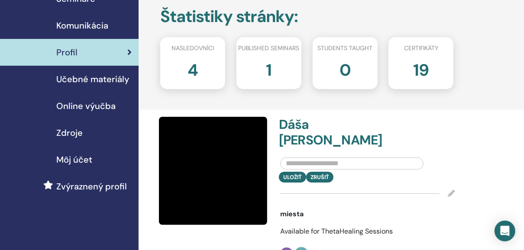
click at [104, 78] on span "Učebné materiály" at bounding box center [92, 79] width 73 height 13
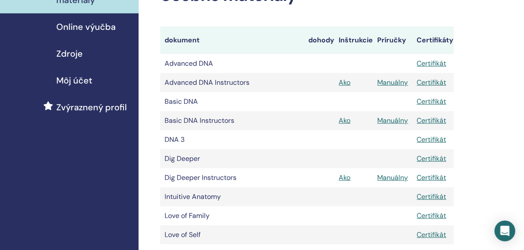
scroll to position [173, 0]
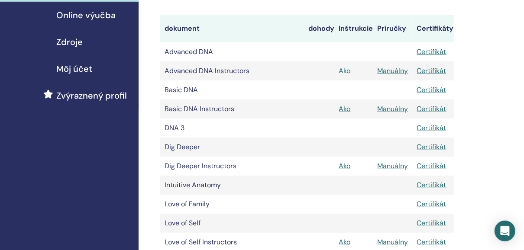
click at [346, 71] on link "Ako" at bounding box center [345, 70] width 12 height 9
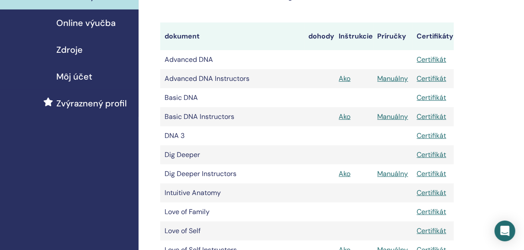
scroll to position [173, 0]
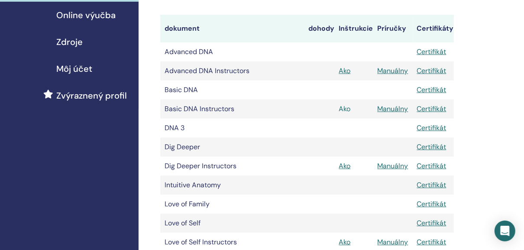
click at [348, 108] on link "Ako" at bounding box center [345, 108] width 12 height 9
